Goal: Task Accomplishment & Management: Manage account settings

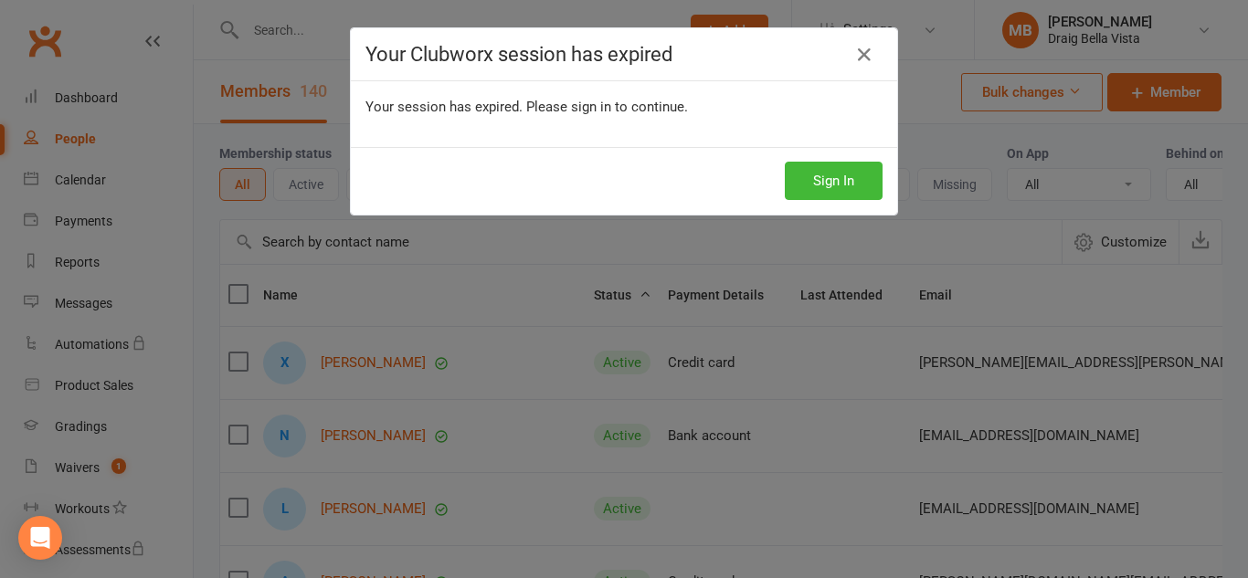
select select "100"
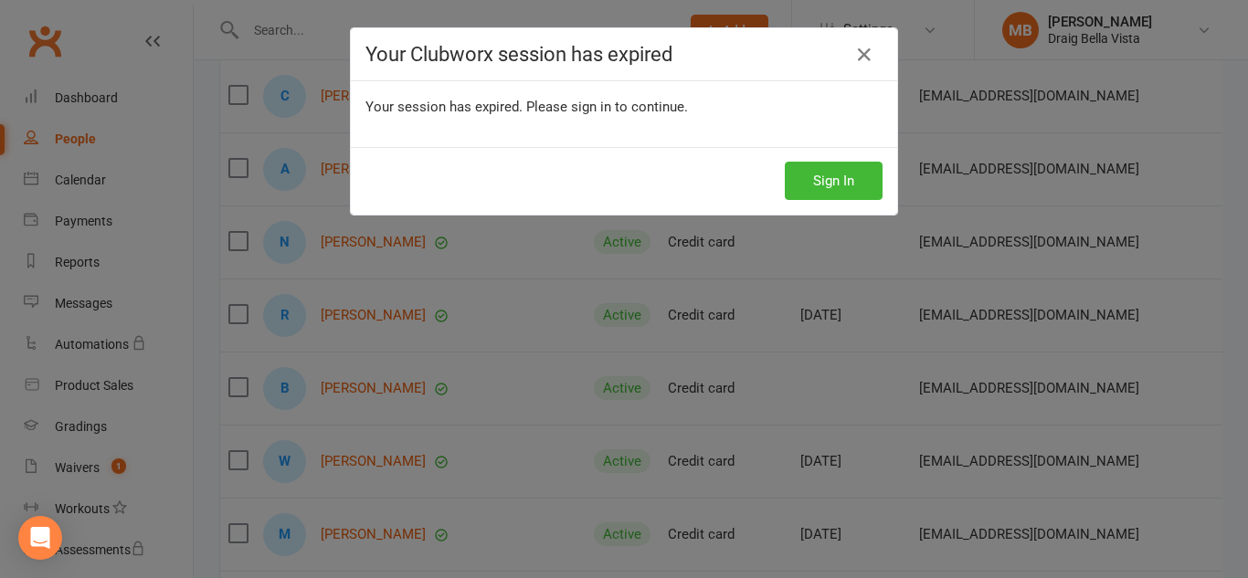
click at [858, 51] on icon at bounding box center [864, 55] width 22 height 22
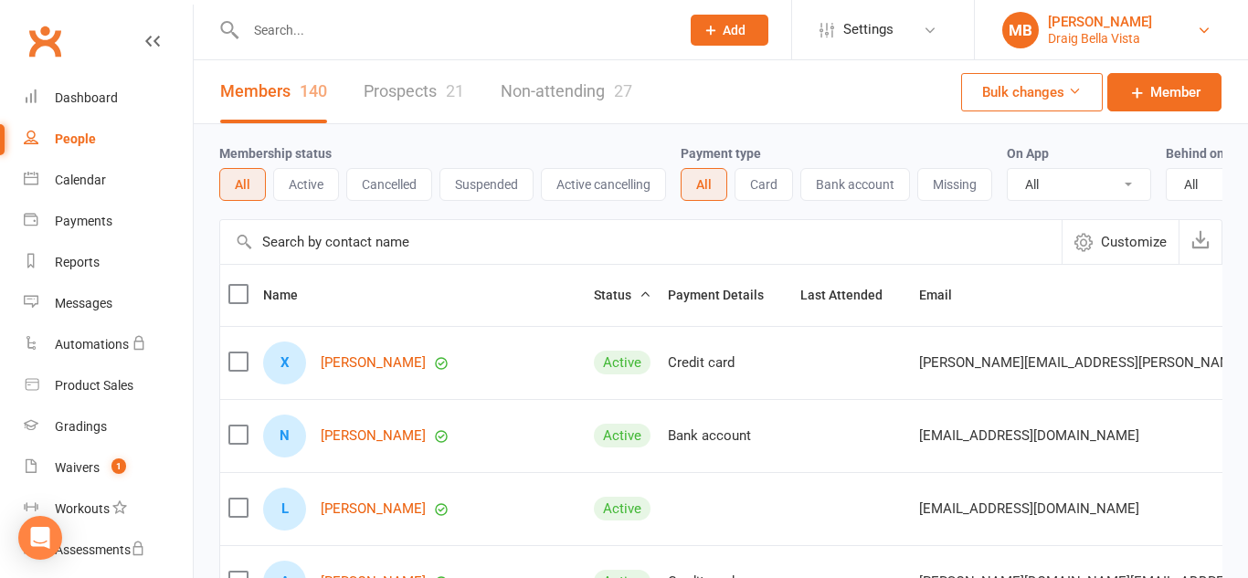
click at [1166, 26] on link "MB [PERSON_NAME] Draig Bella Vista" at bounding box center [1111, 30] width 218 height 37
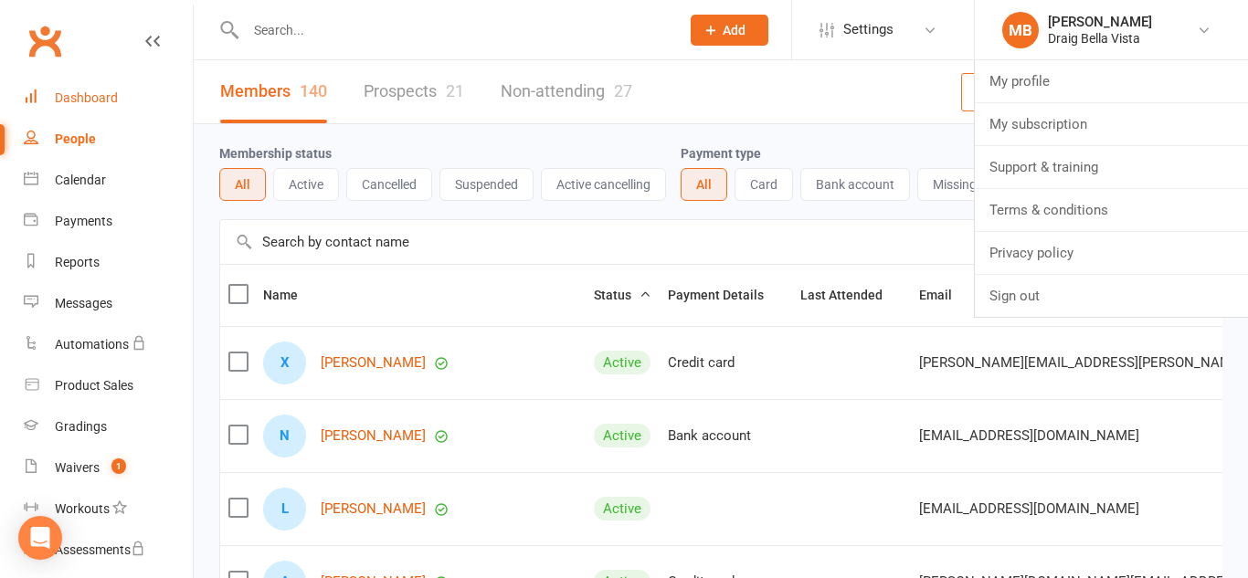
click at [102, 116] on link "Dashboard" at bounding box center [108, 98] width 169 height 41
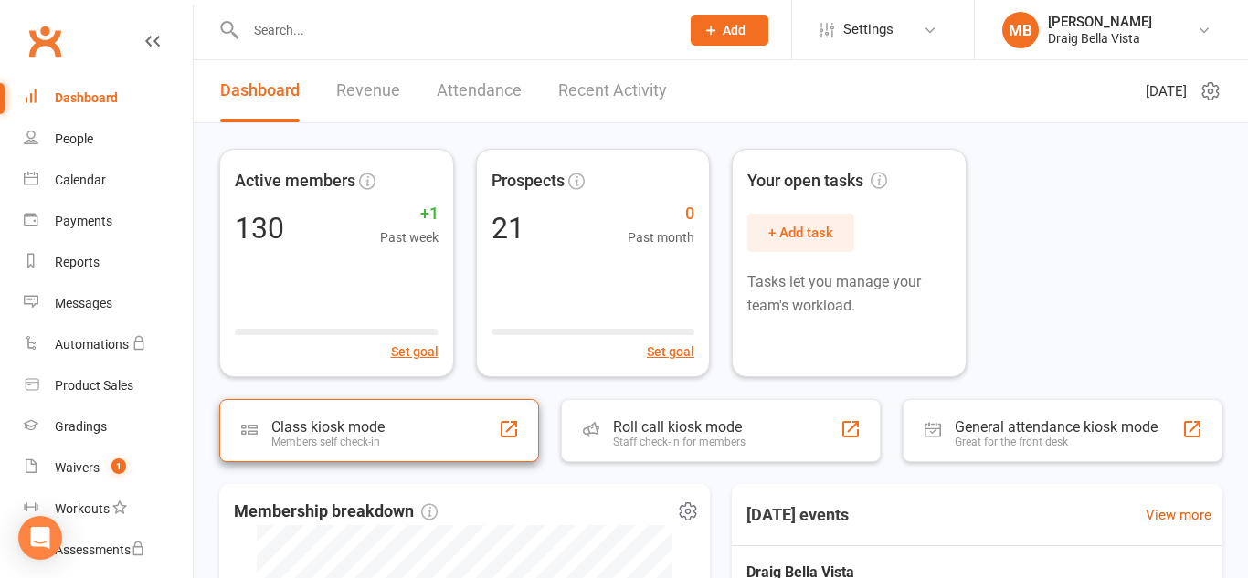
scroll to position [6, 0]
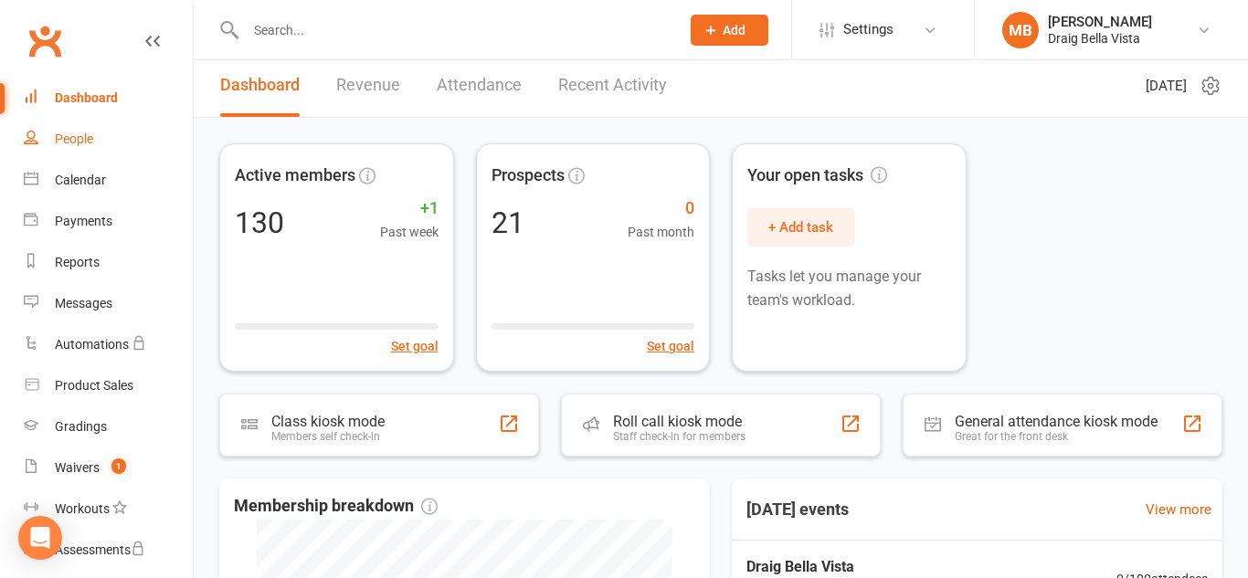
click at [62, 132] on div "People" at bounding box center [74, 139] width 38 height 15
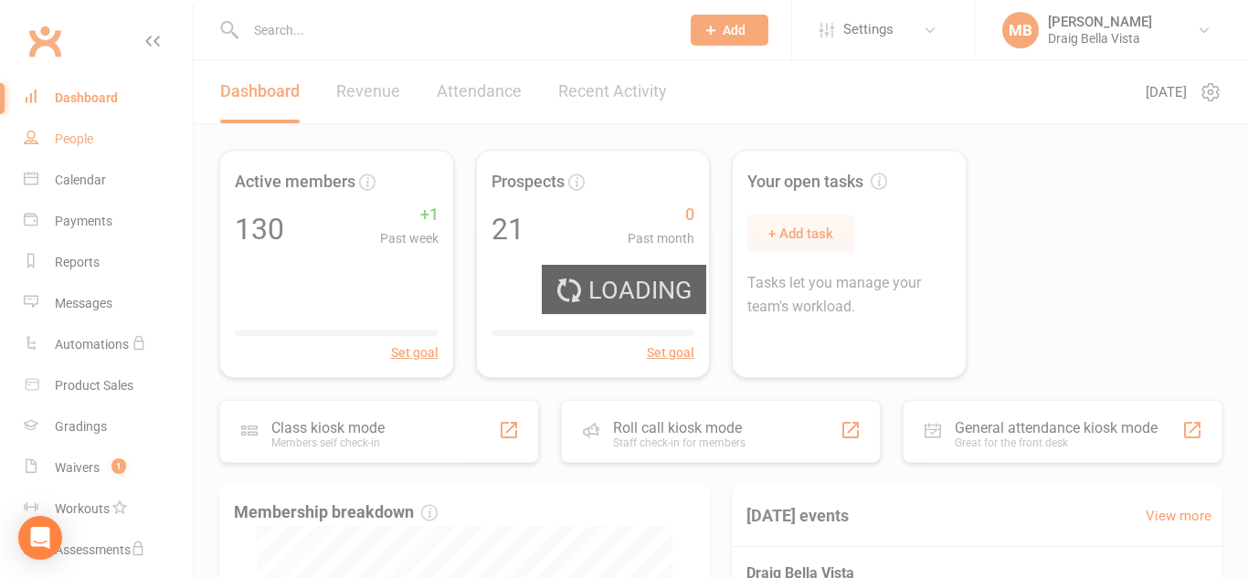
select select "100"
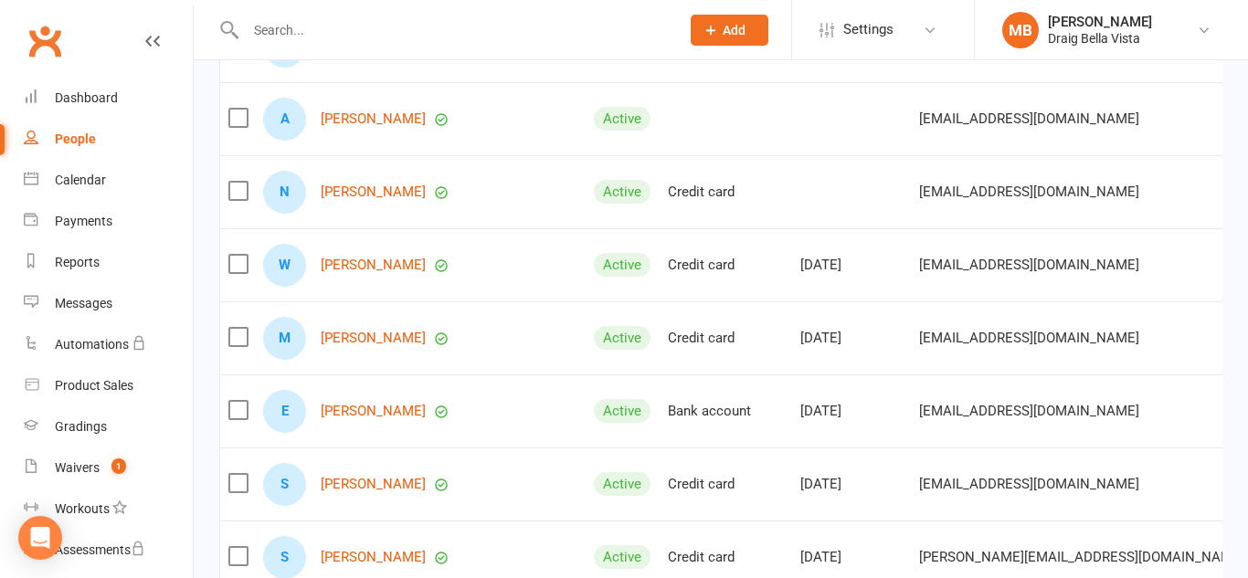
scroll to position [903, 0]
click at [369, 20] on input "text" at bounding box center [453, 30] width 427 height 26
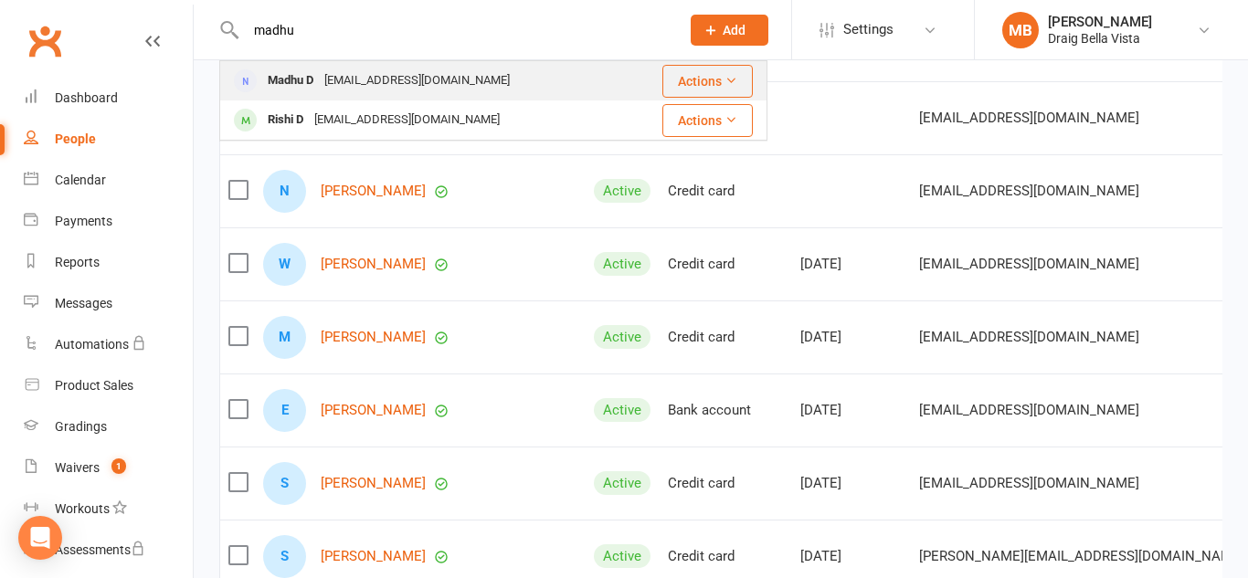
type input "madhu"
click at [458, 82] on div "Madhu D drs.madhu@gmail.com" at bounding box center [423, 80] width 404 height 37
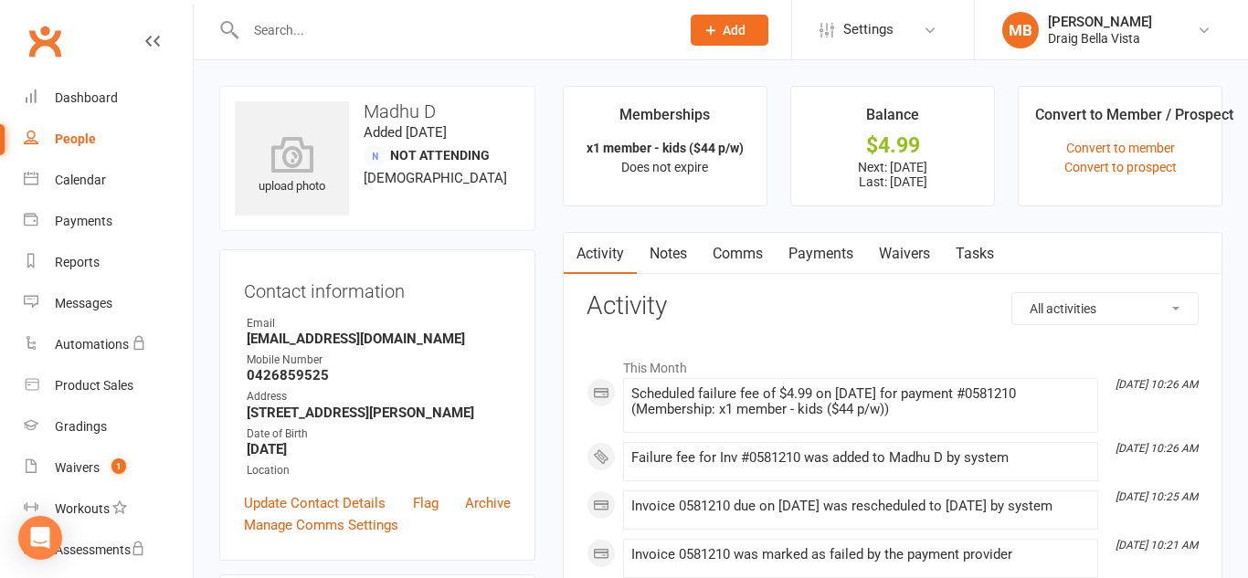
click at [804, 257] on link "Payments" at bounding box center [821, 254] width 90 height 42
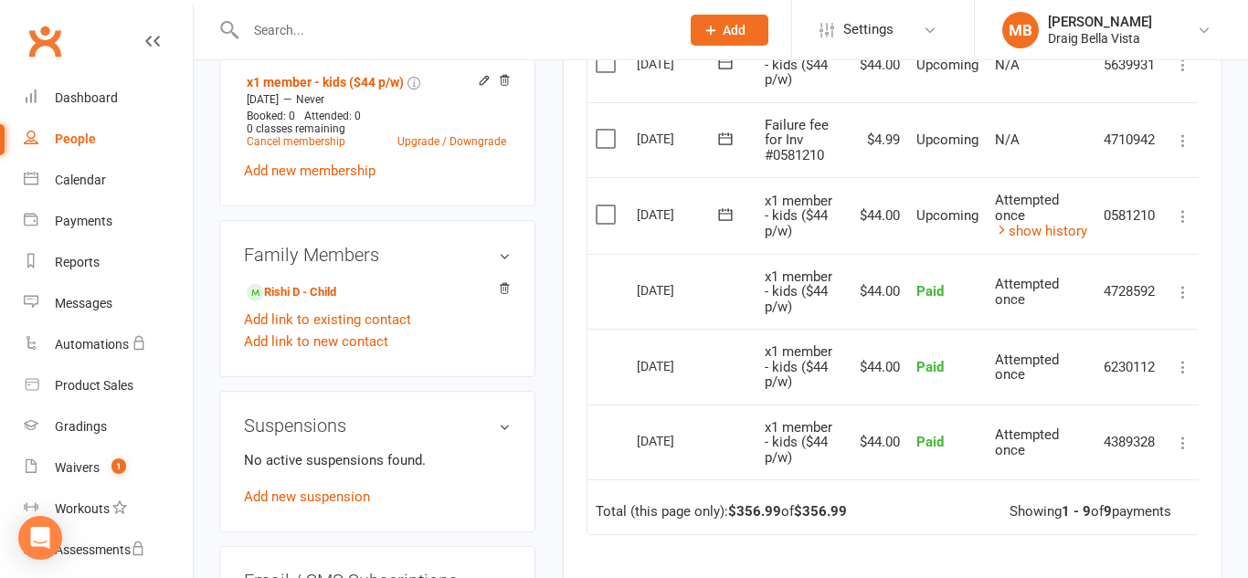
scroll to position [752, 0]
click at [1179, 214] on icon at bounding box center [1183, 216] width 18 height 18
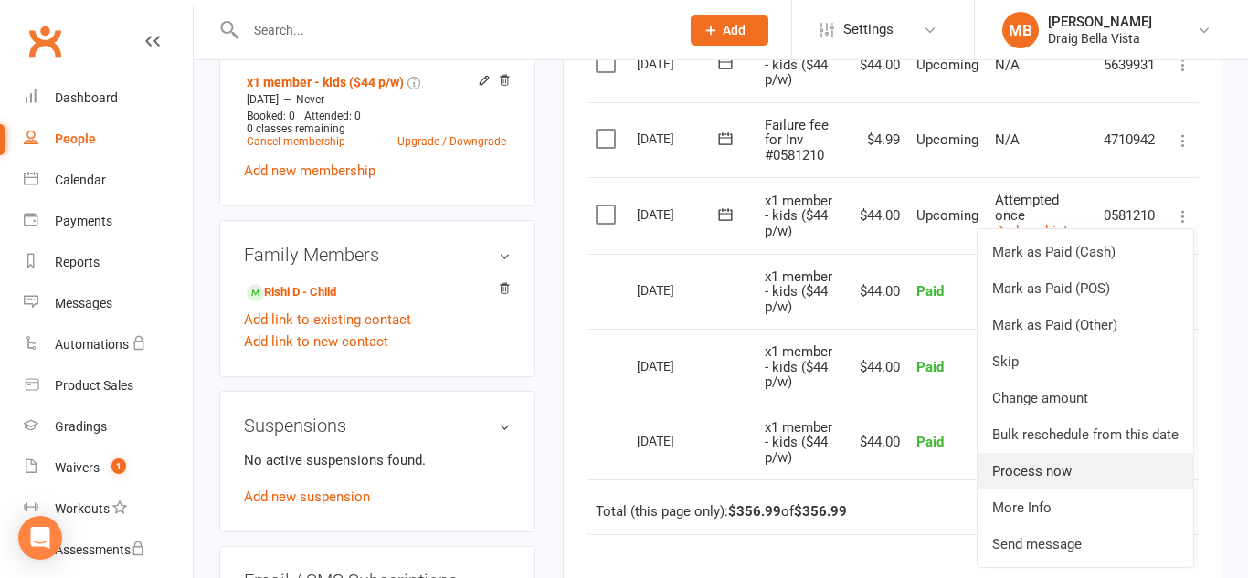
click at [1079, 482] on link "Process now" at bounding box center [1086, 471] width 216 height 37
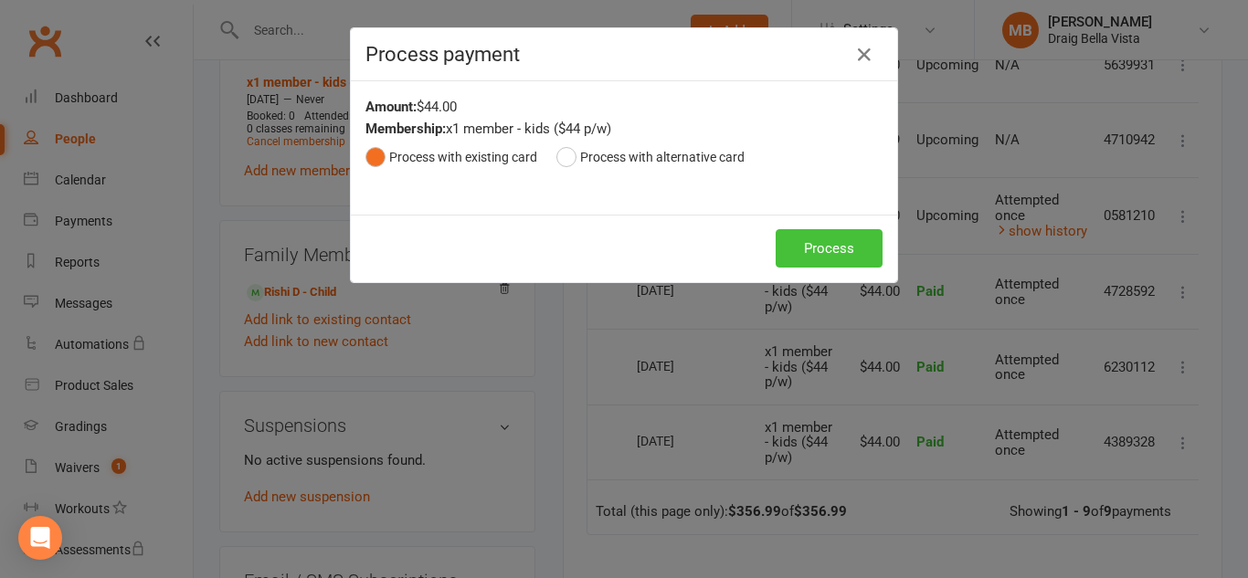
click at [841, 242] on button "Process" at bounding box center [829, 248] width 107 height 38
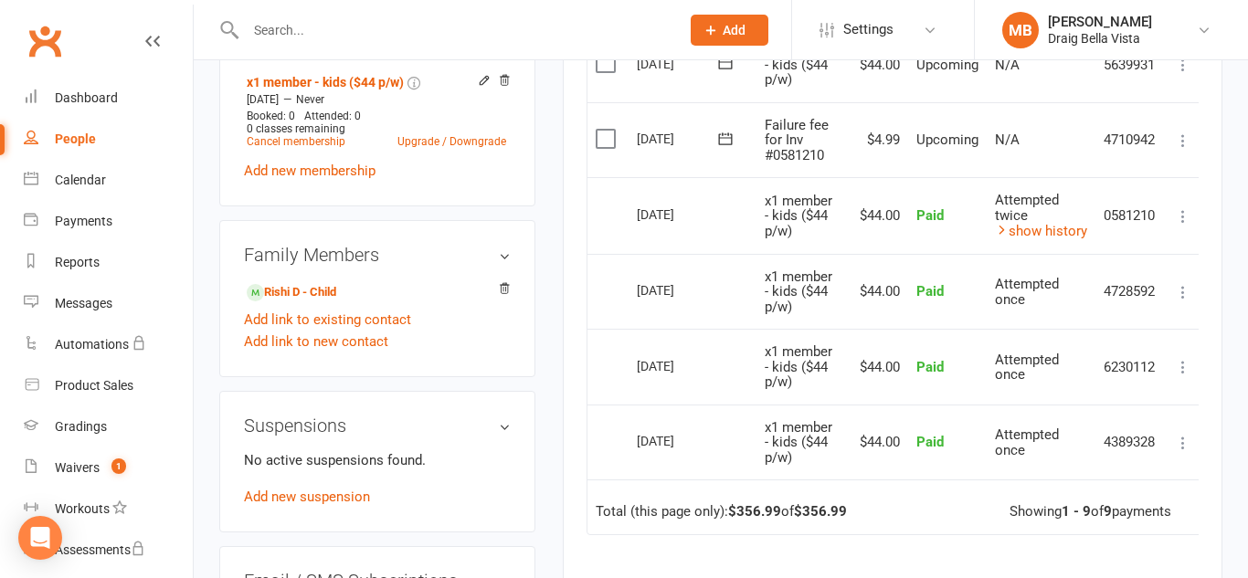
click at [1181, 144] on icon at bounding box center [1183, 141] width 18 height 18
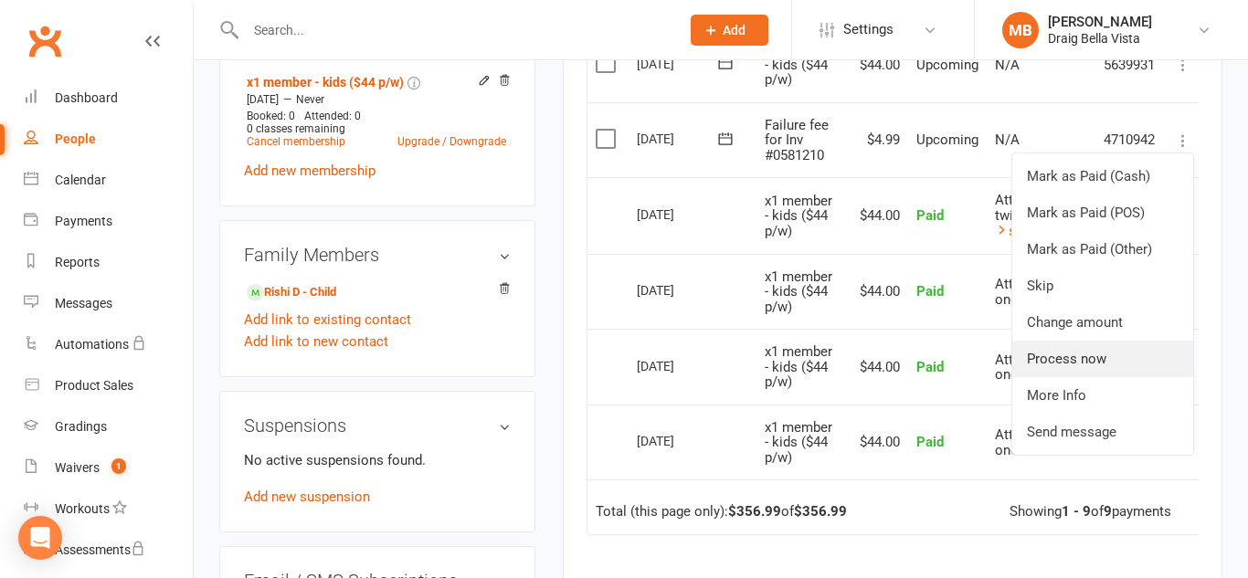
click at [1106, 359] on link "Process now" at bounding box center [1102, 359] width 181 height 37
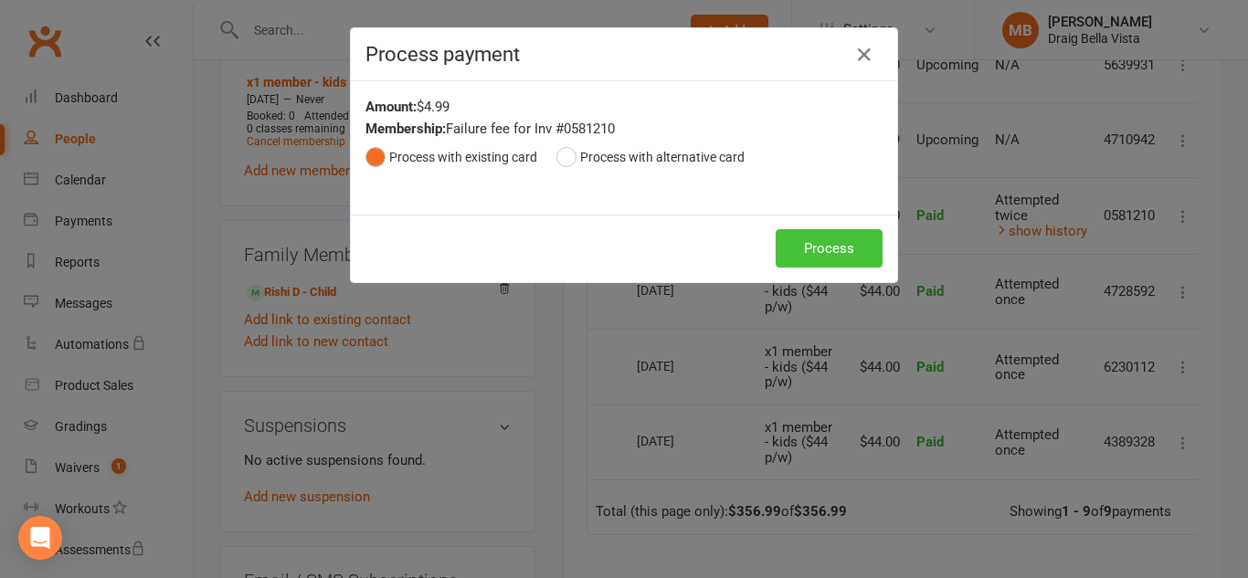
click at [855, 248] on button "Process" at bounding box center [829, 248] width 107 height 38
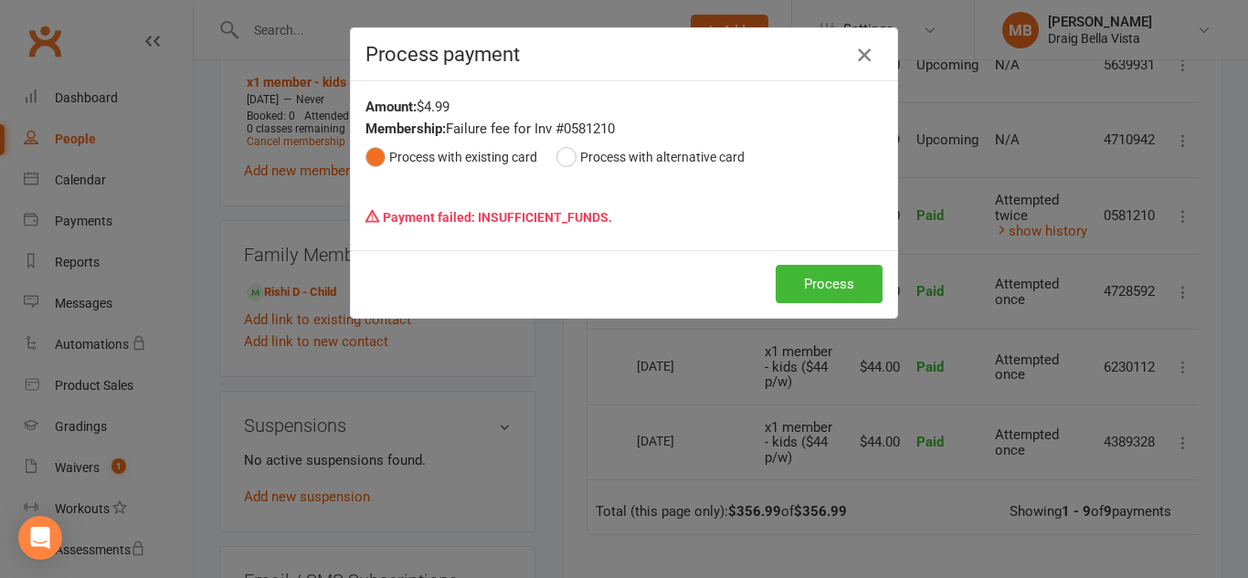
click at [864, 50] on icon "button" at bounding box center [864, 55] width 22 height 22
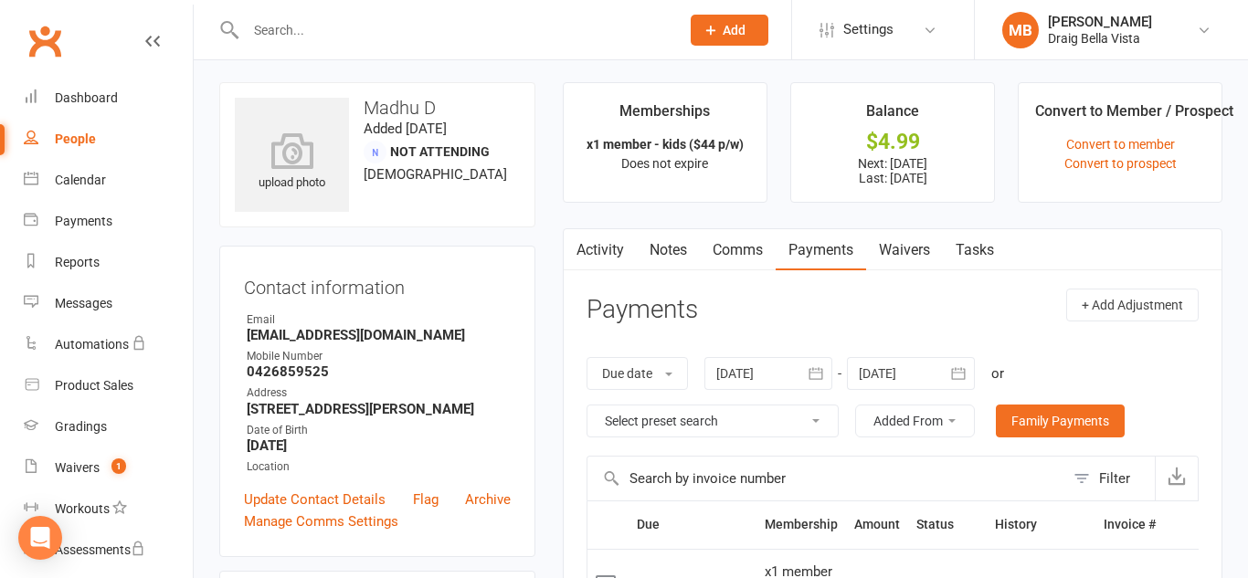
scroll to position [5, 0]
click at [486, 311] on div "Email" at bounding box center [379, 319] width 264 height 17
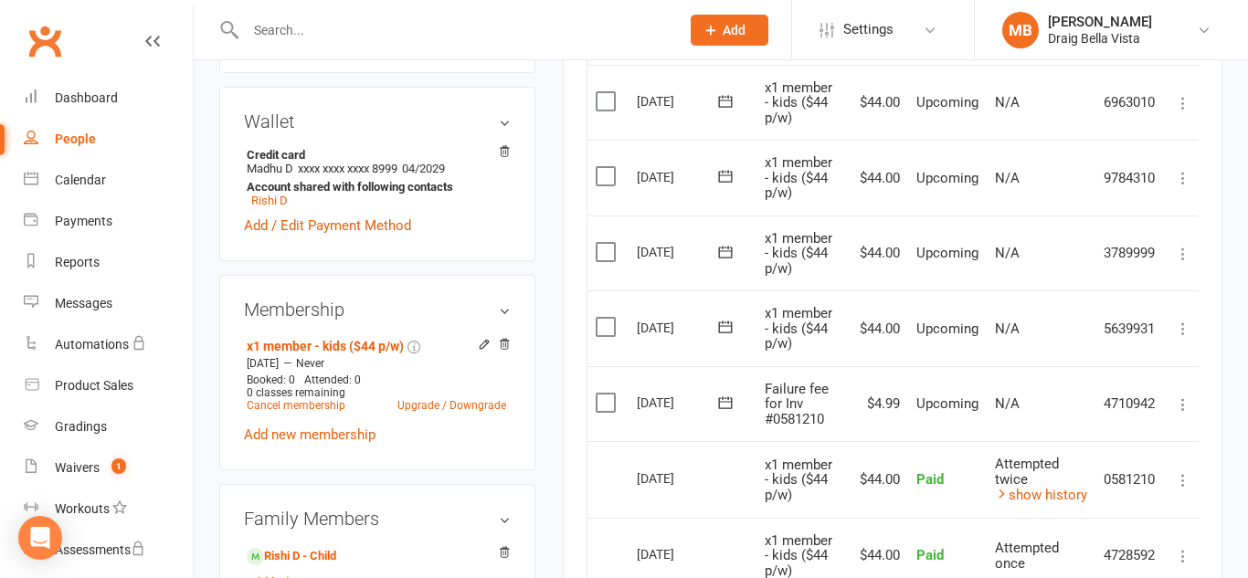
scroll to position [490, 0]
click at [1185, 405] on icon at bounding box center [1183, 403] width 18 height 18
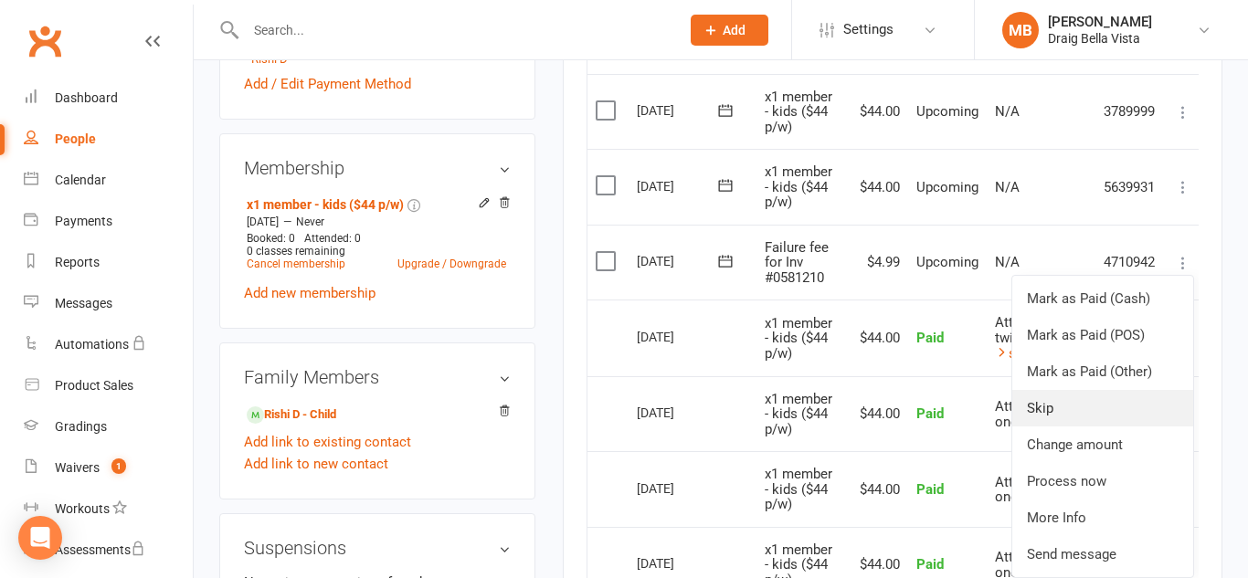
scroll to position [634, 0]
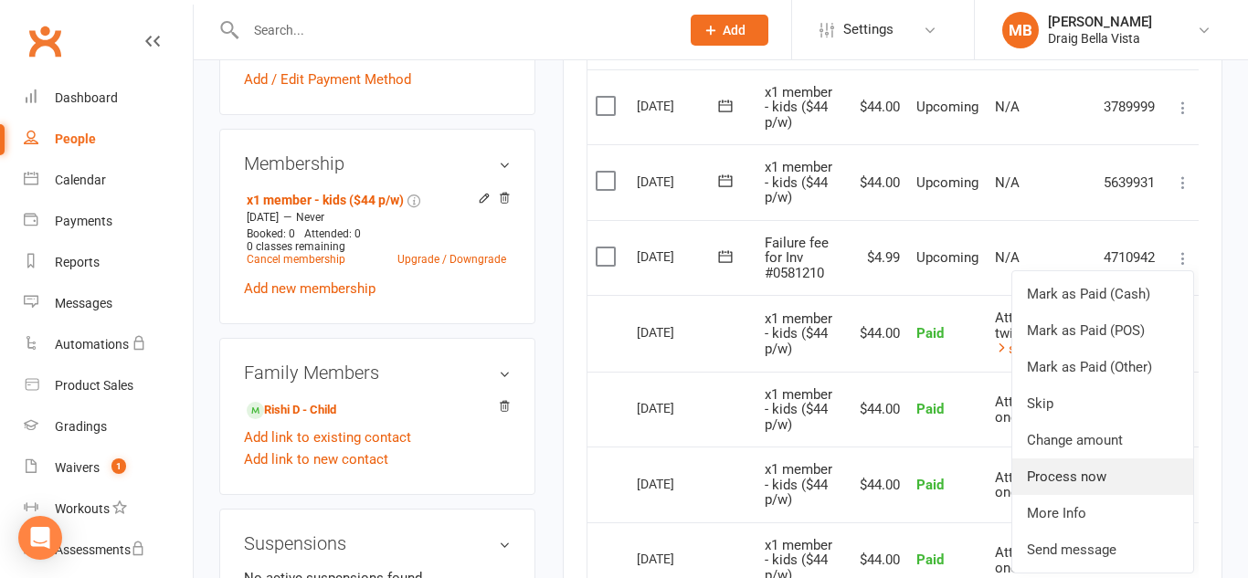
click at [1103, 482] on link "Process now" at bounding box center [1102, 477] width 181 height 37
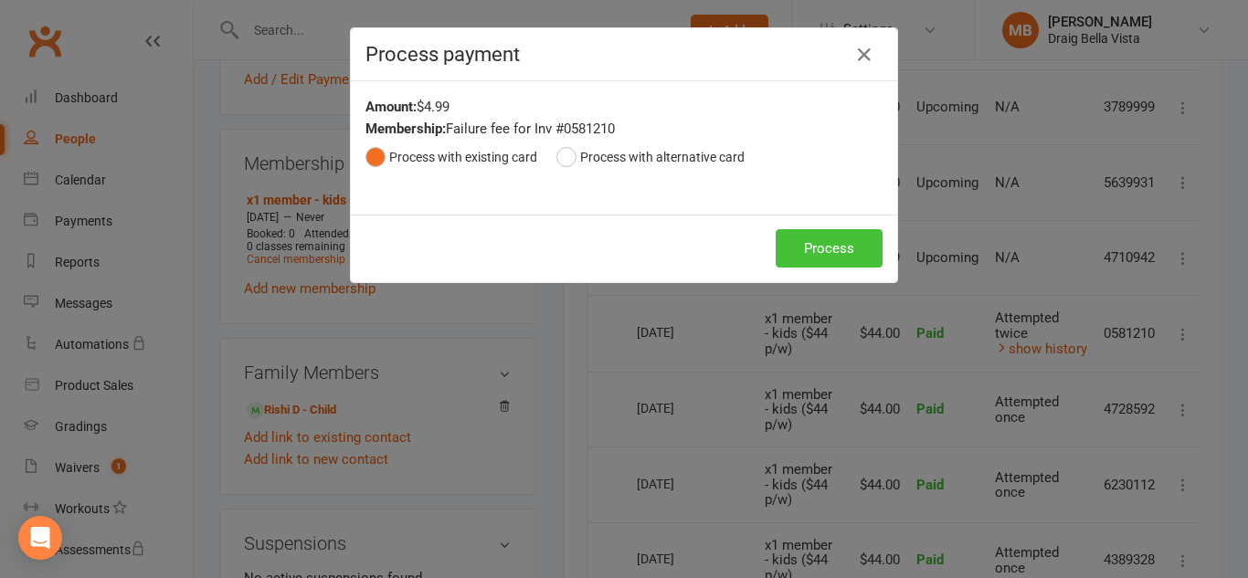
click at [815, 244] on button "Process" at bounding box center [829, 248] width 107 height 38
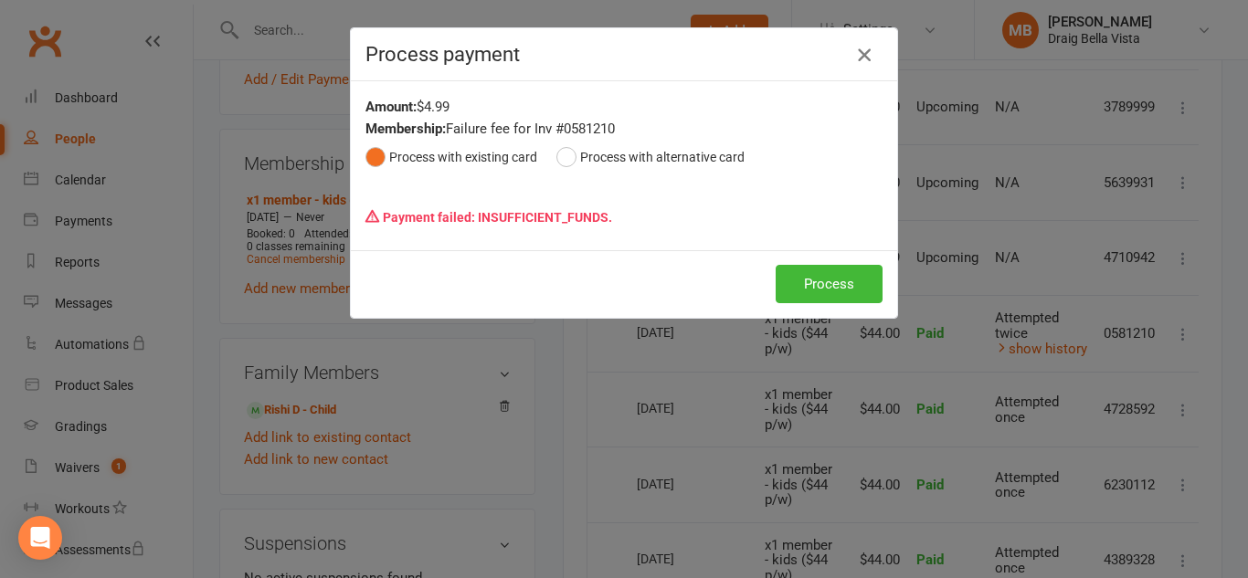
click at [862, 52] on icon "button" at bounding box center [864, 55] width 22 height 22
